Goal: Information Seeking & Learning: Learn about a topic

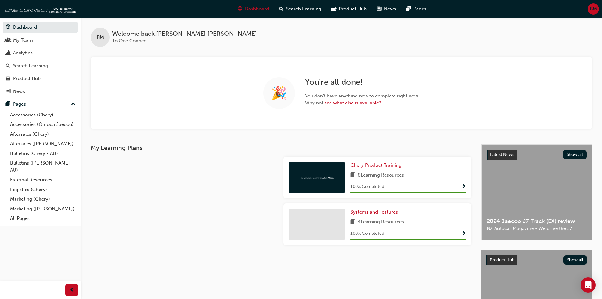
click at [594, 8] on span "BM" at bounding box center [593, 8] width 7 height 7
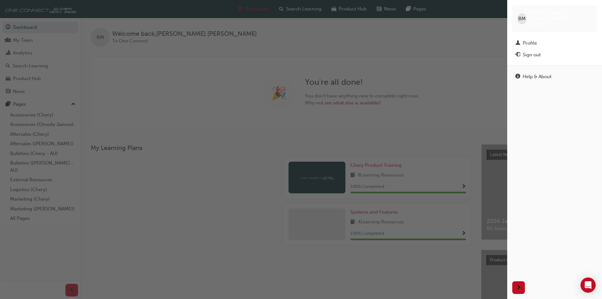
click at [202, 41] on div "button" at bounding box center [253, 149] width 507 height 299
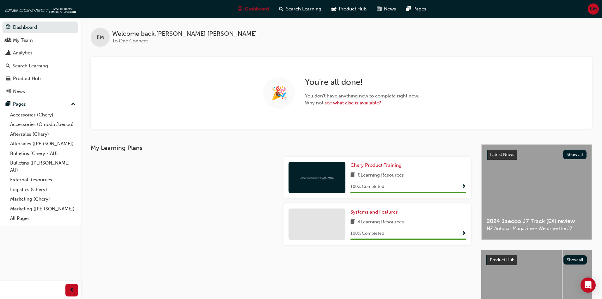
click at [170, 240] on div at bounding box center [184, 226] width 193 height 47
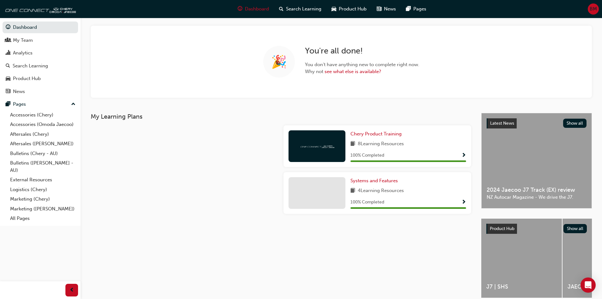
scroll to position [60, 0]
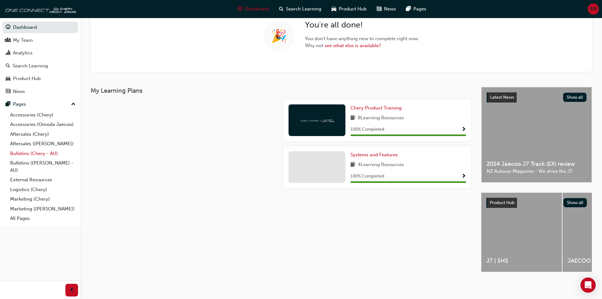
click at [20, 153] on link "Bulletins (Chery - AU)" at bounding box center [43, 154] width 71 height 10
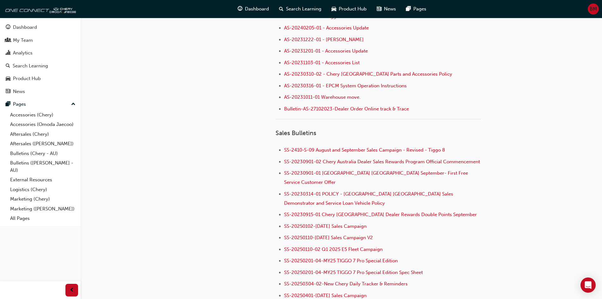
scroll to position [379, 0]
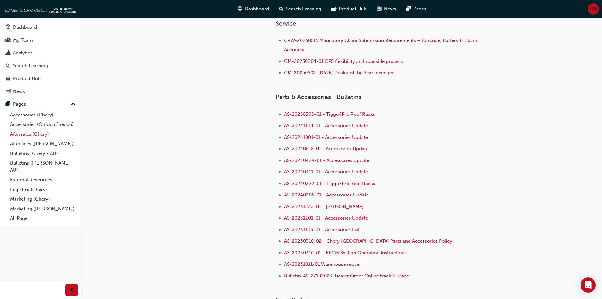
click at [21, 133] on link "Aftersales (Chery)" at bounding box center [43, 134] width 71 height 10
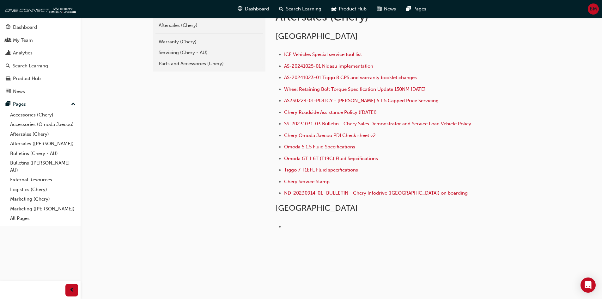
scroll to position [115, 0]
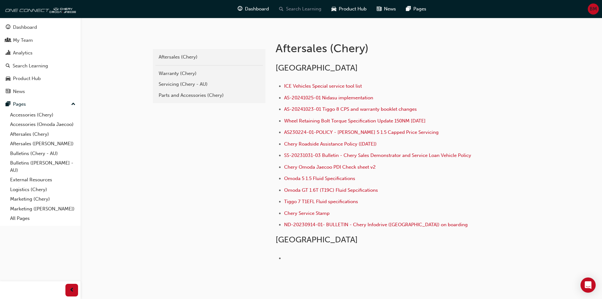
click at [300, 8] on span "Search Learning" at bounding box center [303, 8] width 35 height 7
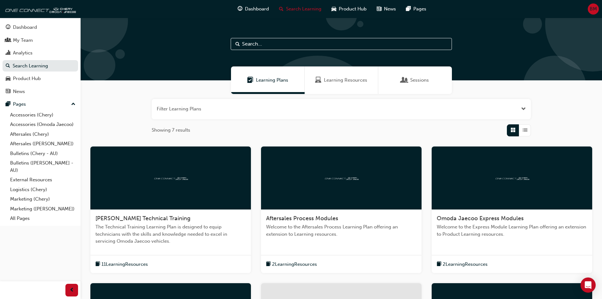
click at [288, 41] on input "text" at bounding box center [341, 44] width 221 height 12
drag, startPoint x: 327, startPoint y: 44, endPoint x: 330, endPoint y: 45, distance: 3.2
click at [327, 45] on input "text" at bounding box center [341, 44] width 221 height 12
paste input "CM-20250408-01"
type input "CM-20250408-01"
